Goal: Task Accomplishment & Management: Use online tool/utility

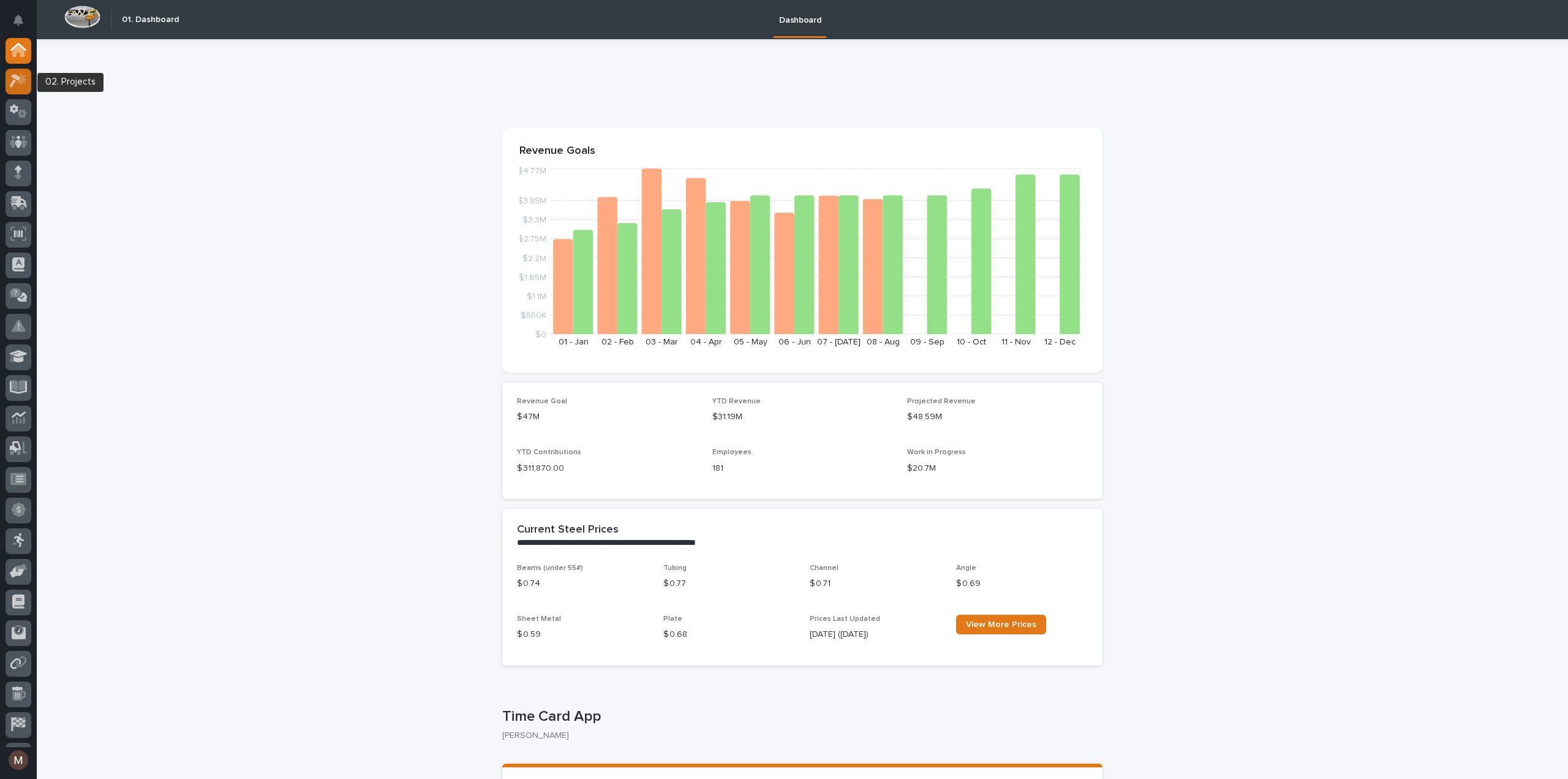
click at [23, 77] on icon at bounding box center [22, 80] width 10 height 13
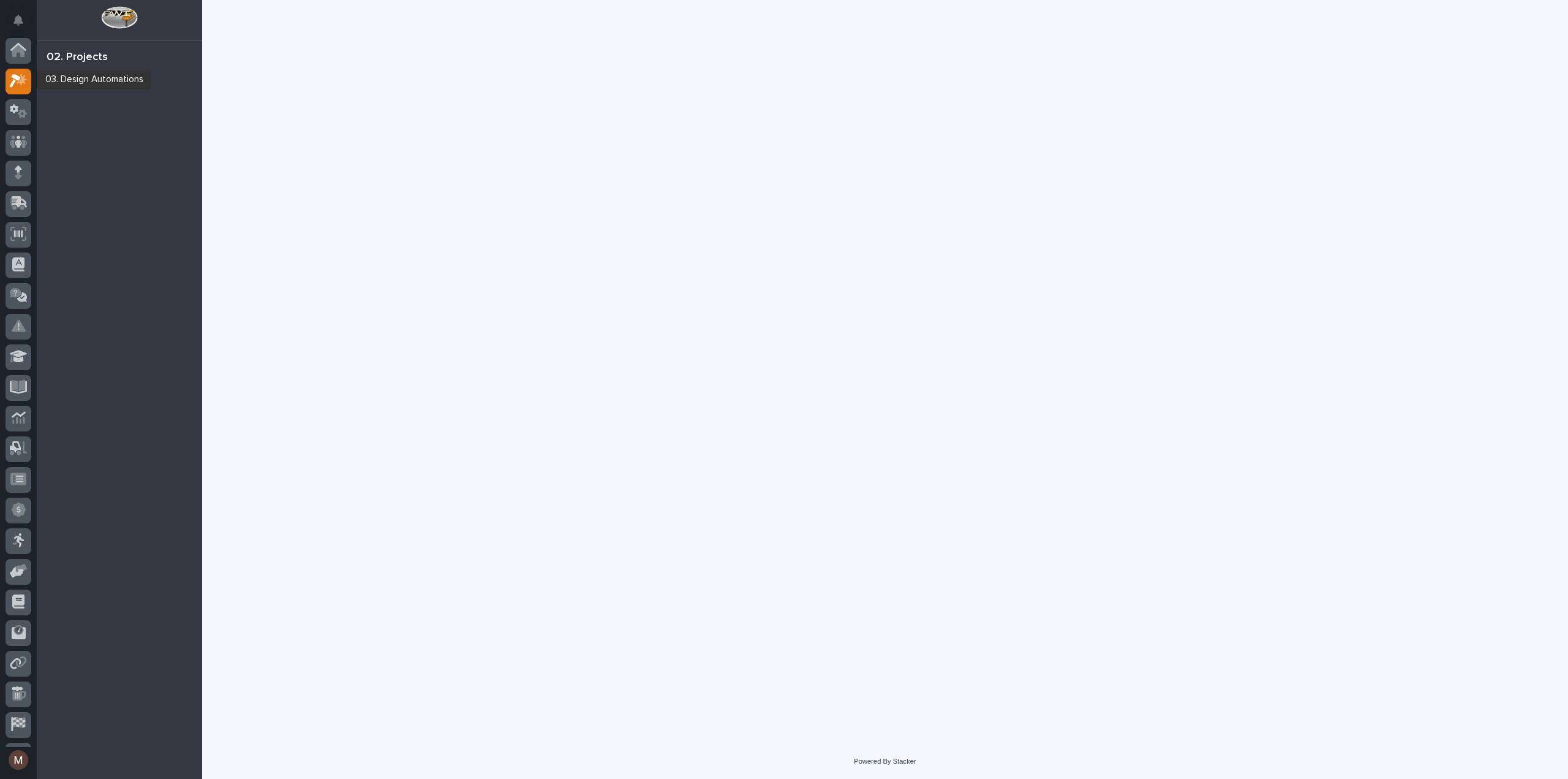
scroll to position [31, 0]
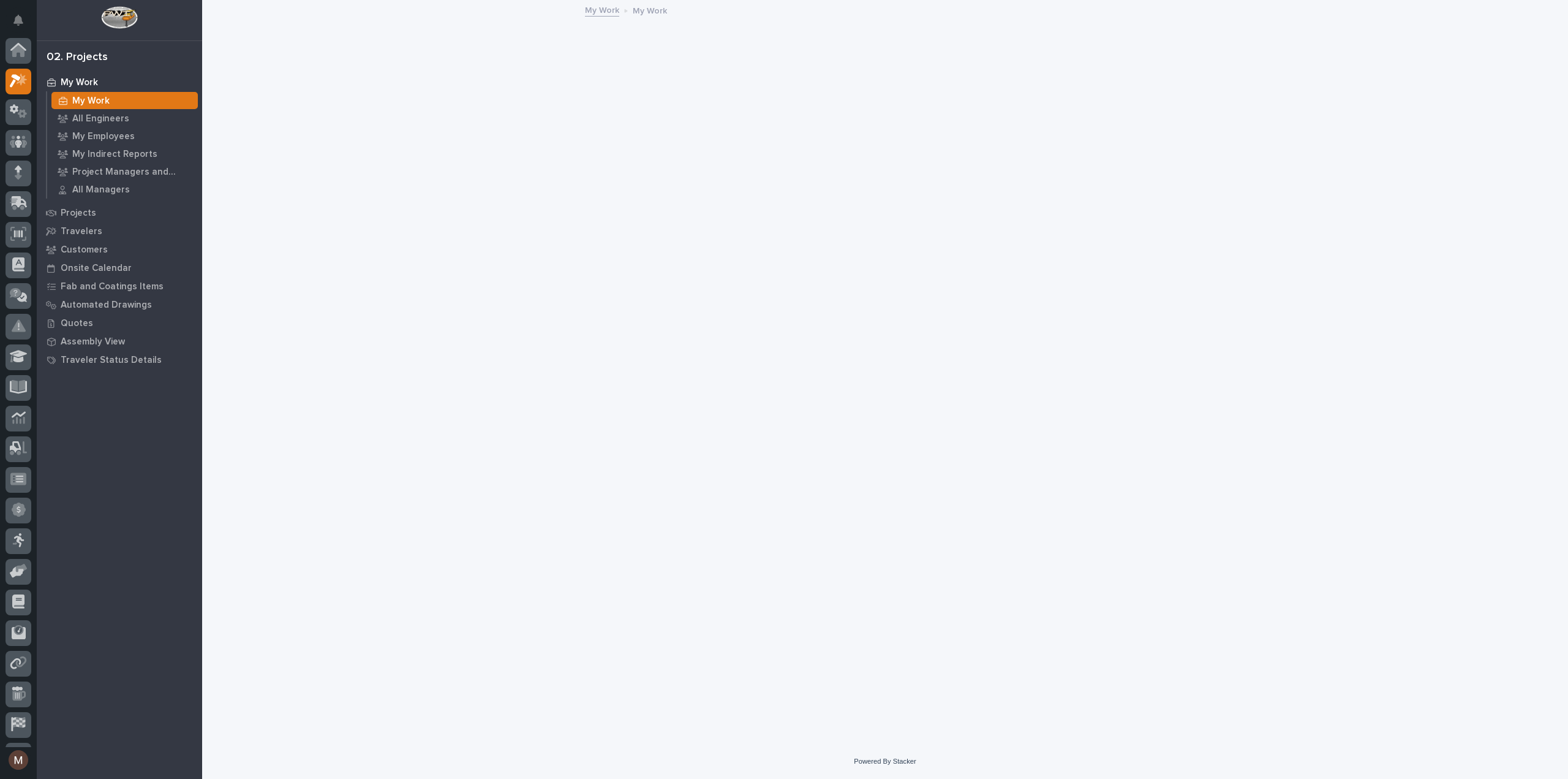
scroll to position [31, 0]
click at [77, 322] on p "Quotes" at bounding box center [77, 324] width 33 height 11
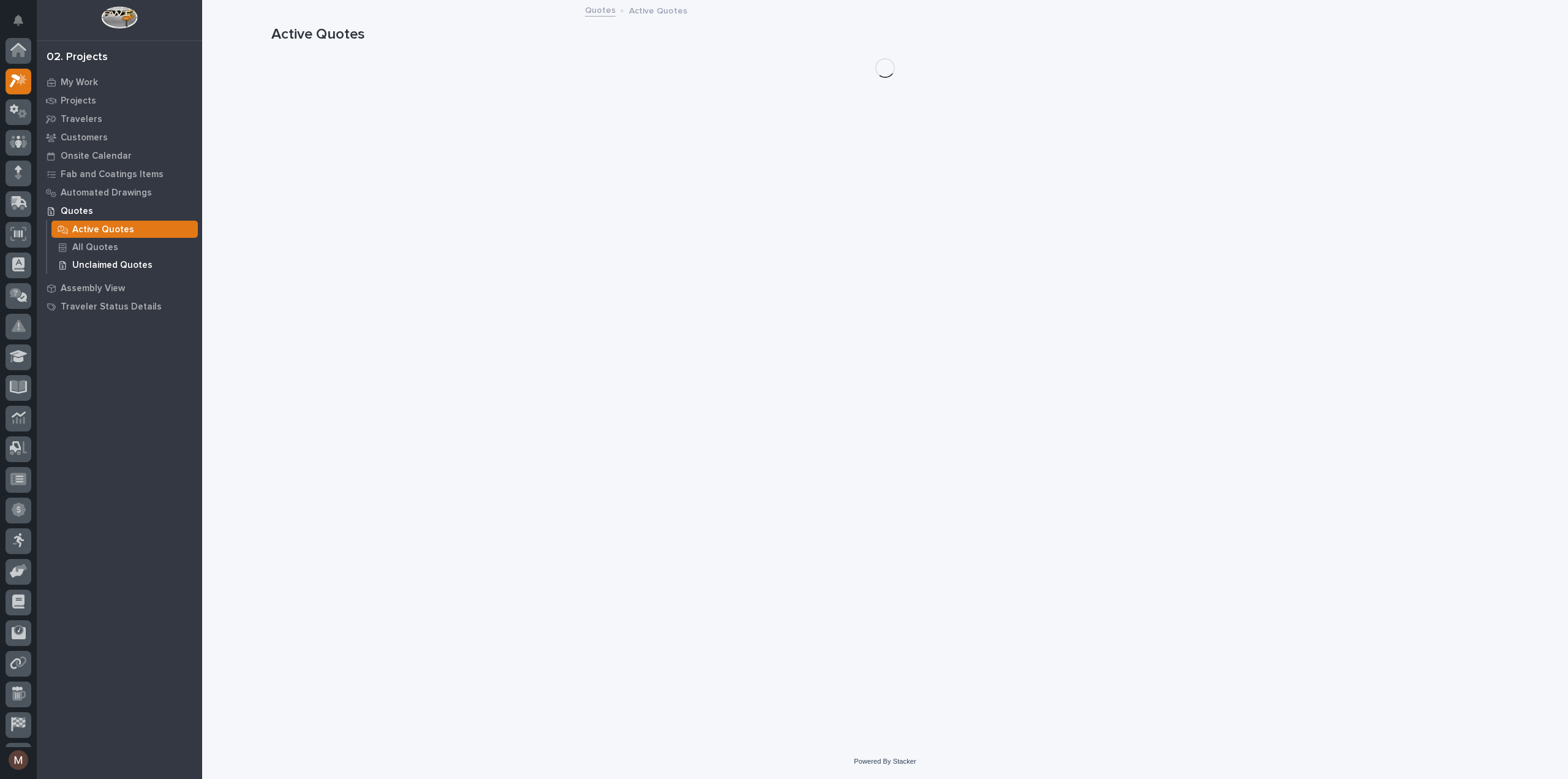
scroll to position [31, 0]
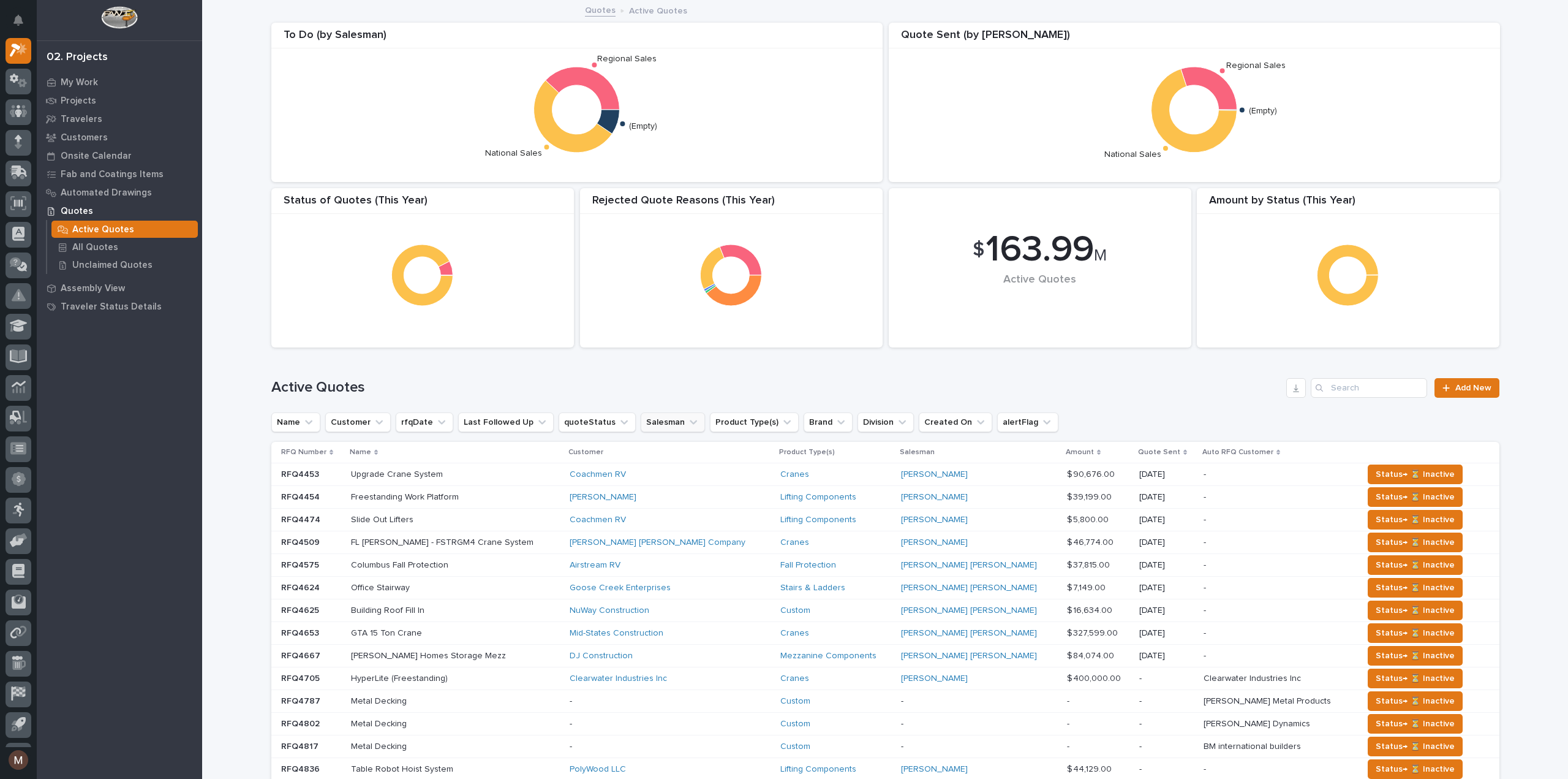
click at [689, 421] on icon "Salesman" at bounding box center [693, 422] width 8 height 4
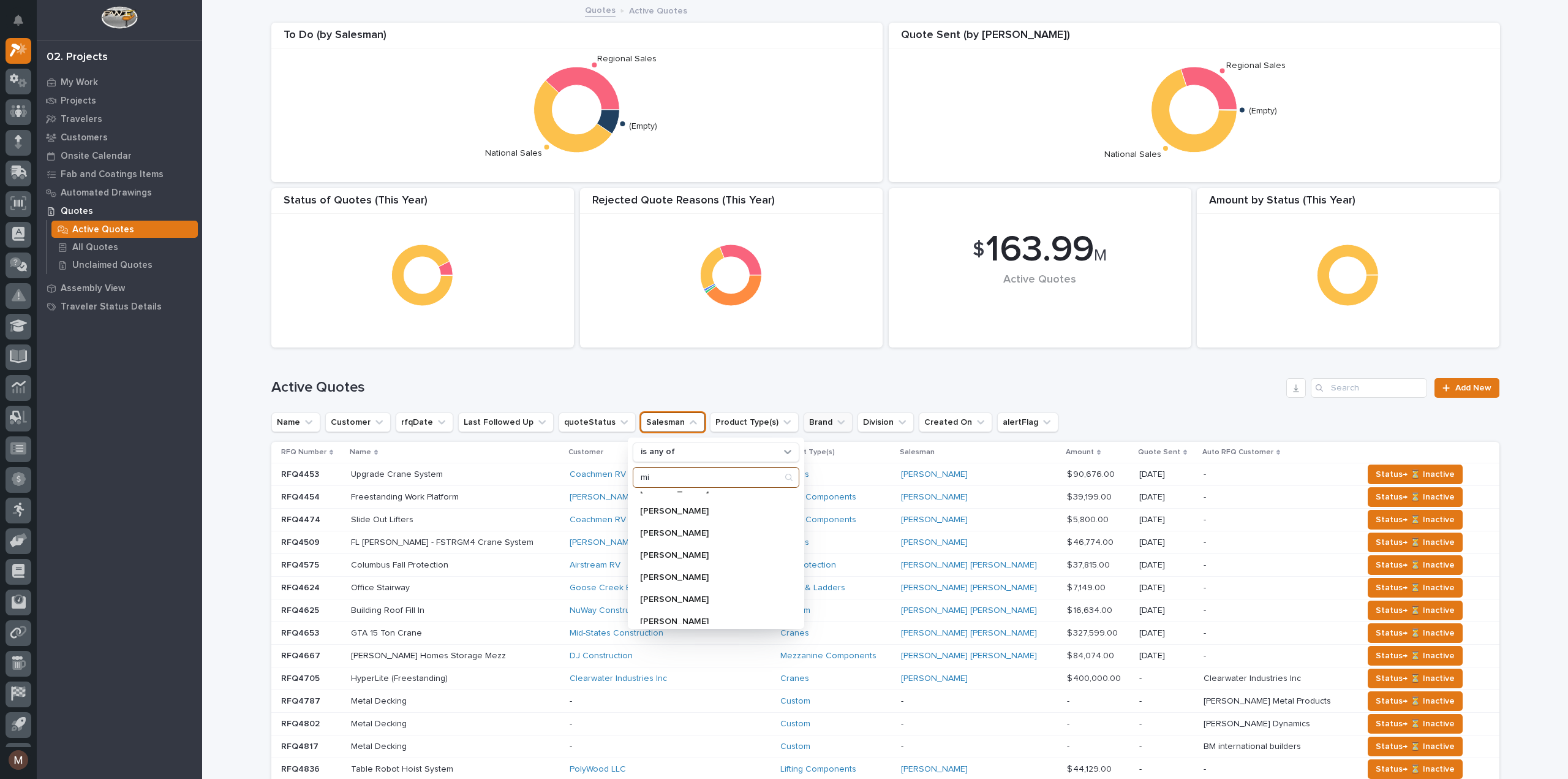
scroll to position [0, 0]
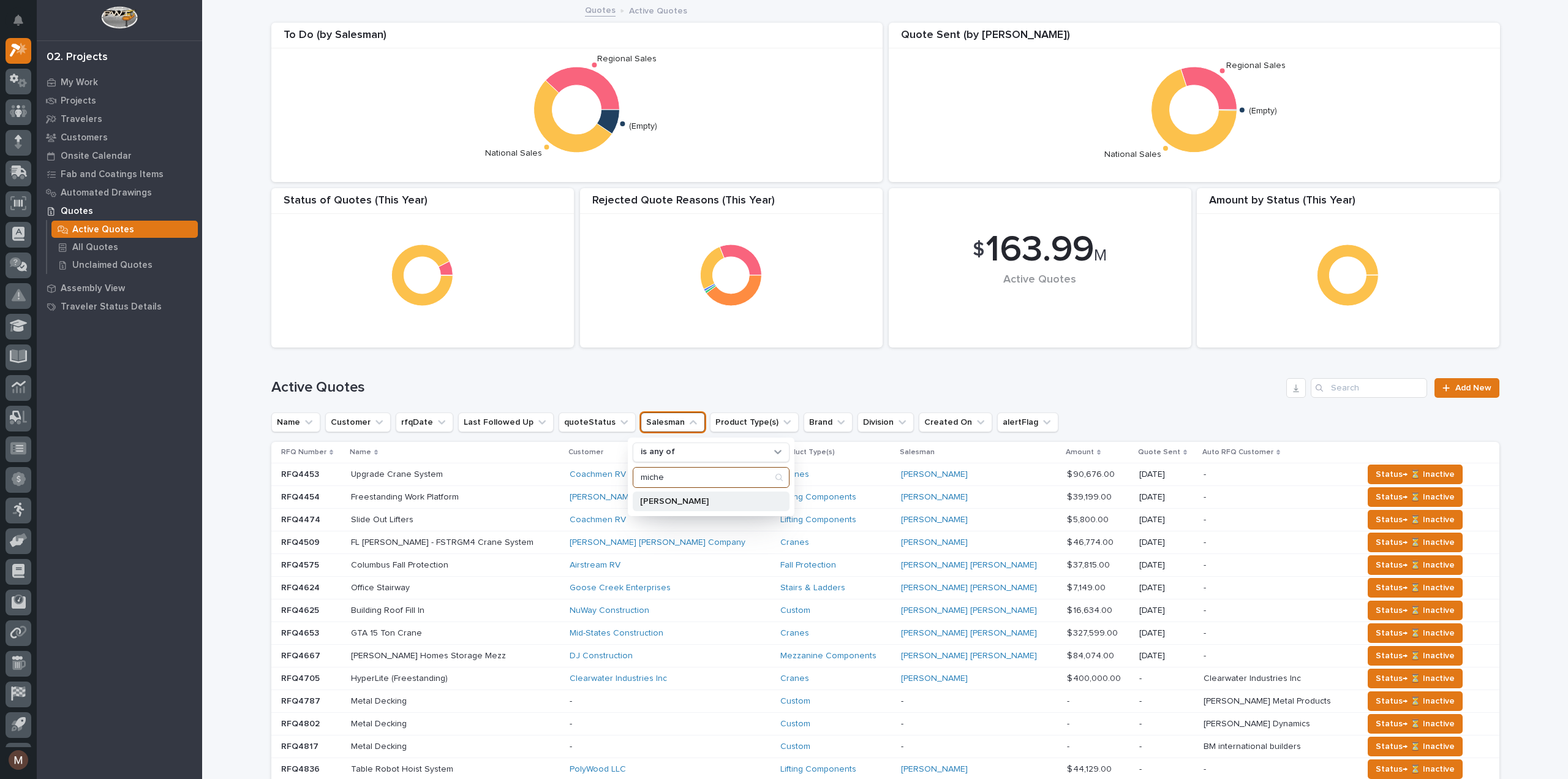
type input "miche"
click at [726, 493] on div "[PERSON_NAME]" at bounding box center [711, 501] width 157 height 20
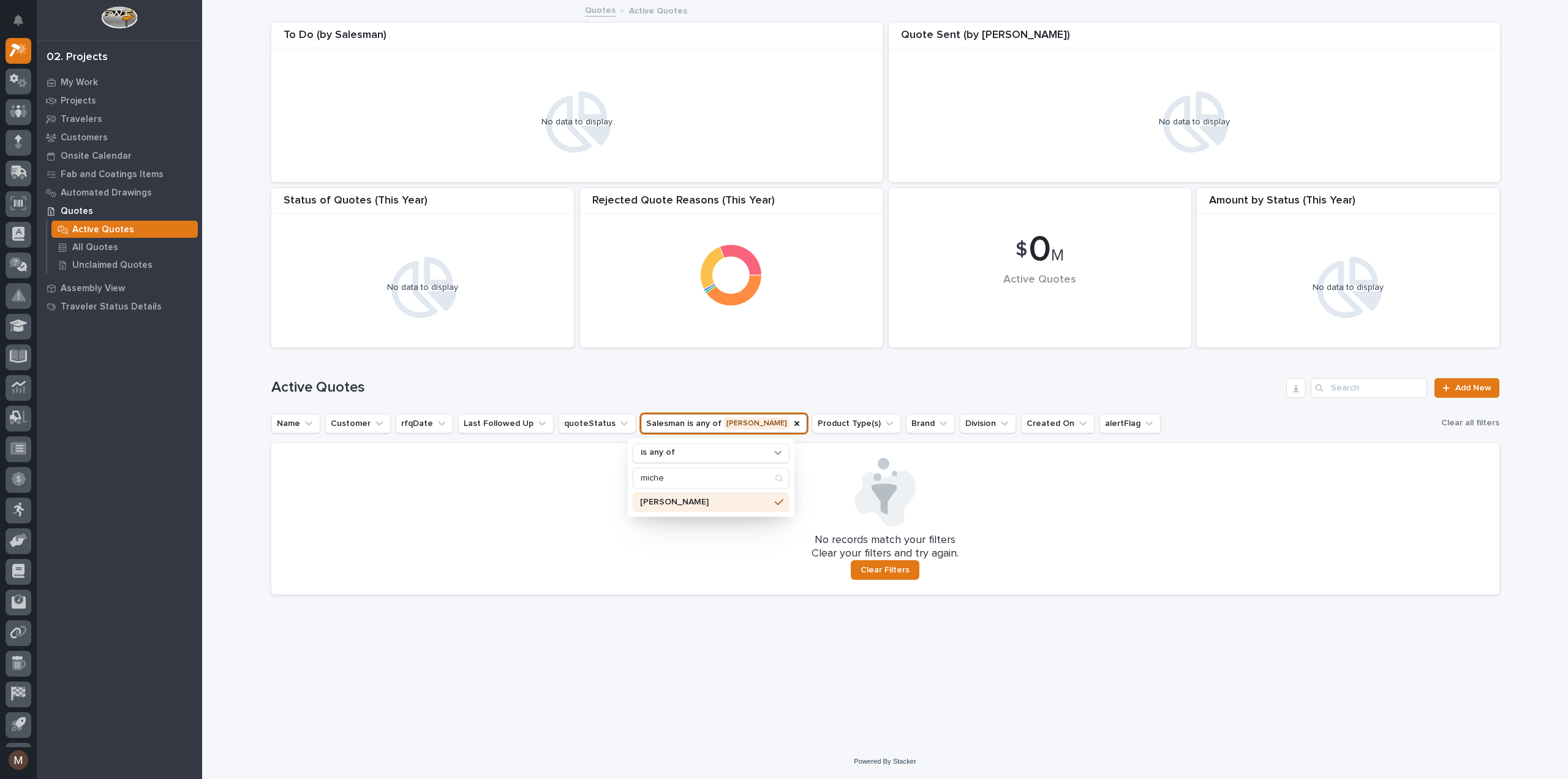
click at [697, 362] on div "Active Quotes Add New" at bounding box center [886, 383] width 1228 height 59
click at [699, 417] on button "Salesman is any of [PERSON_NAME]" at bounding box center [724, 423] width 167 height 20
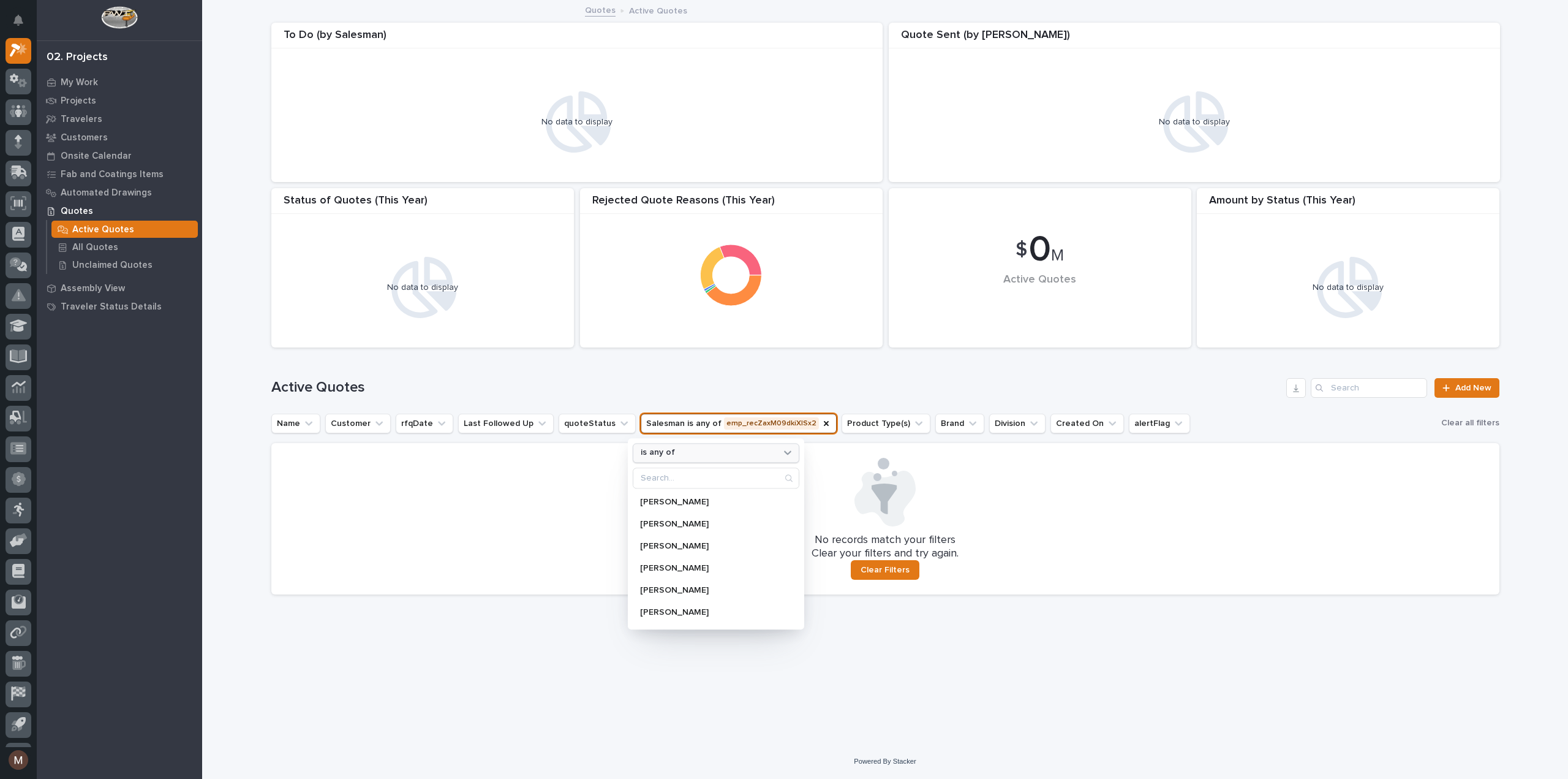
click at [735, 457] on div "is any of" at bounding box center [708, 453] width 145 height 13
click at [650, 526] on p "is" at bounding box center [710, 524] width 128 height 8
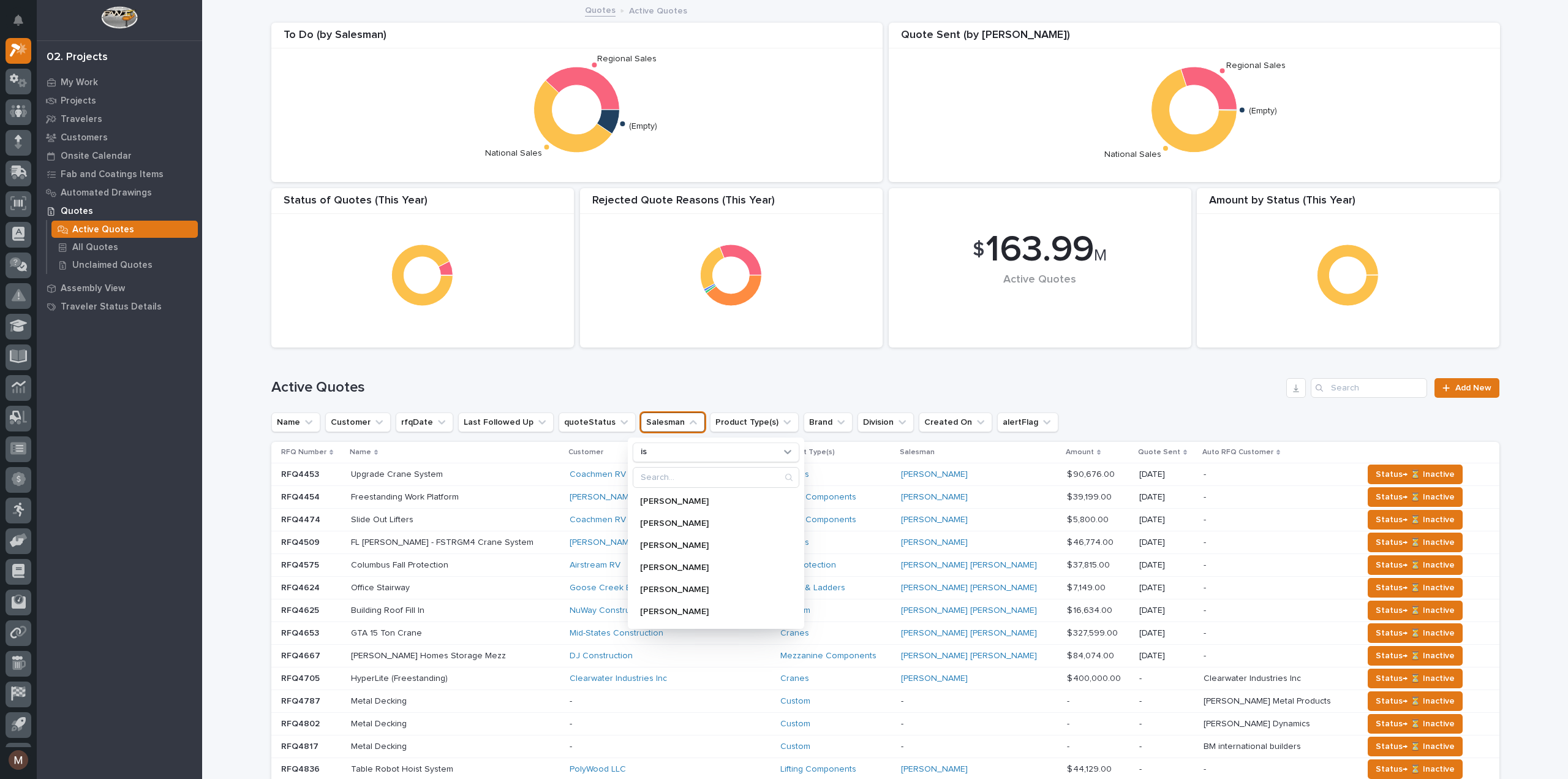
click at [675, 378] on div "Active Quotes Add New" at bounding box center [886, 388] width 1228 height 20
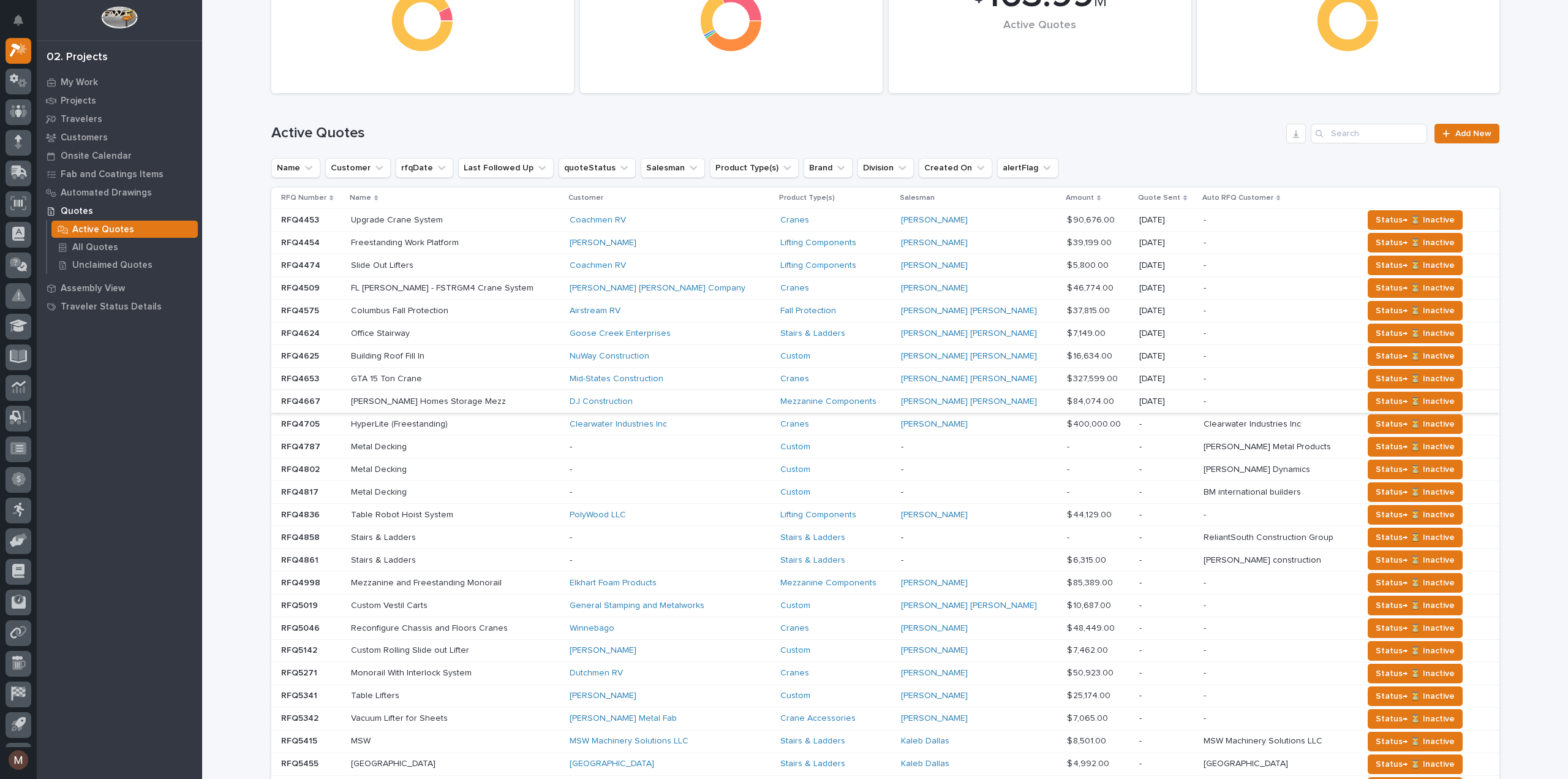
scroll to position [252, 0]
